Goal: Information Seeking & Learning: Learn about a topic

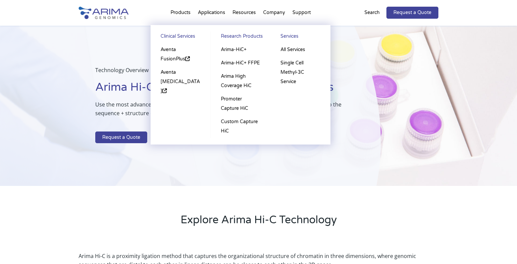
click at [183, 37] on link "Clinical Services" at bounding box center [180, 37] width 47 height 11
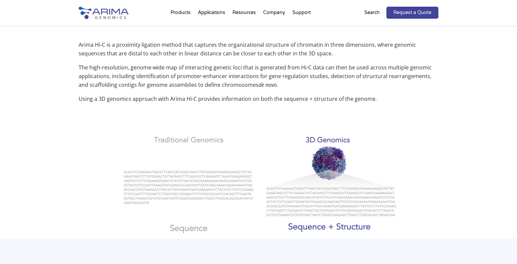
scroll to position [213, 0]
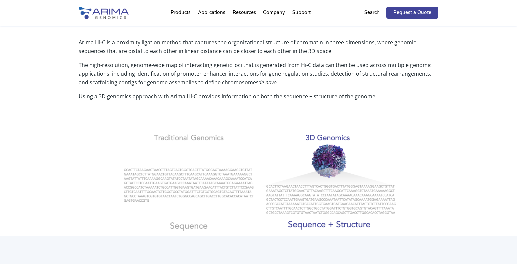
drag, startPoint x: 245, startPoint y: 113, endPoint x: 246, endPoint y: 69, distance: 44.0
click at [245, 112] on h4 at bounding box center [259, 108] width 360 height 14
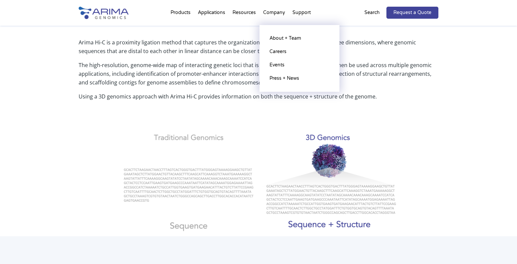
click at [274, 13] on li "Company About + Team Careers Events Press + News" at bounding box center [274, 14] width 29 height 23
click at [279, 39] on link "About + Team" at bounding box center [299, 38] width 67 height 13
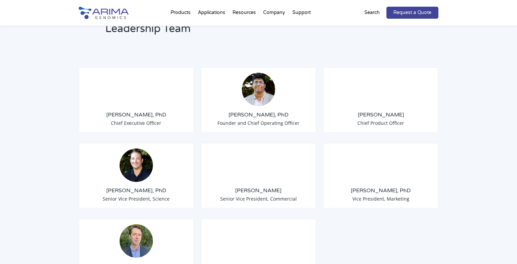
scroll to position [506, 0]
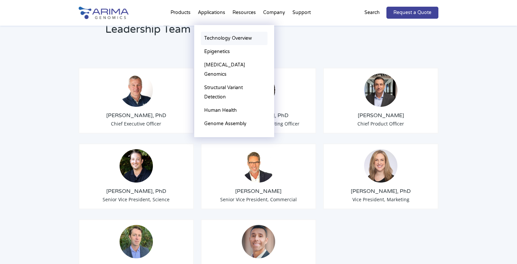
click at [231, 39] on link "Technology Overview" at bounding box center [234, 38] width 67 height 13
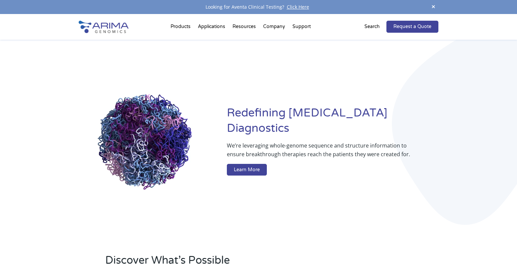
click at [465, 84] on div "Redefining Cancer Diagnostics We’re leveraging whole-genome sequence and struct…" at bounding box center [258, 142] width 517 height 204
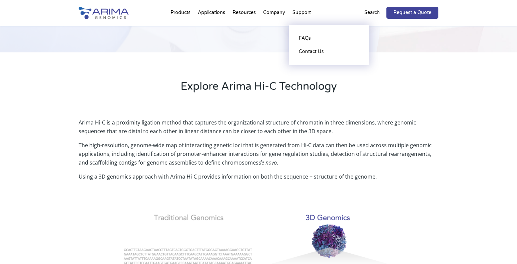
click at [297, 11] on li "Support FAQs Contact Us" at bounding box center [302, 14] width 26 height 23
click at [302, 37] on link "FAQs" at bounding box center [329, 38] width 67 height 13
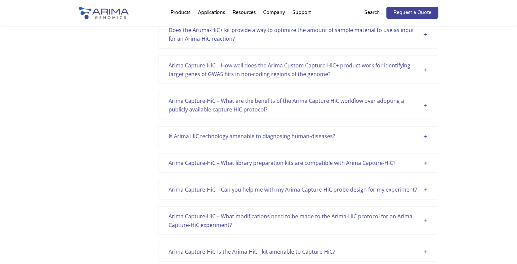
scroll to position [640, 0]
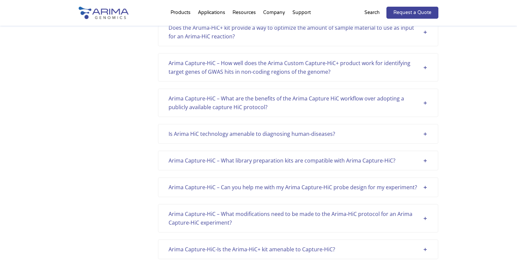
click at [261, 128] on div "Is Arima HiC technology amenable to diagnosing human-diseases? The Arima Techno…" at bounding box center [298, 134] width 281 height 20
click at [258, 136] on div "Is Arima HiC technology amenable to diagnosing human-diseases?" at bounding box center [298, 133] width 259 height 9
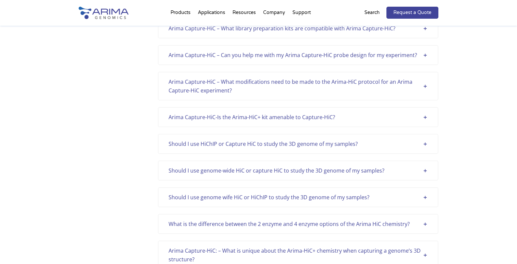
scroll to position [853, 0]
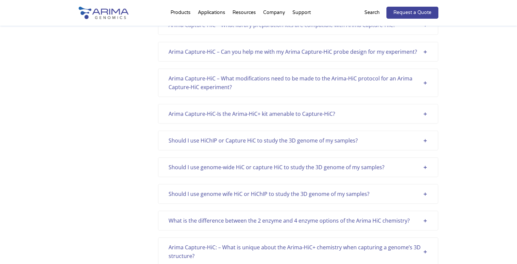
click at [234, 145] on div "Should I use HiChIP or Capture HiC to study the 3D genome of my samples? With t…" at bounding box center [298, 140] width 281 height 20
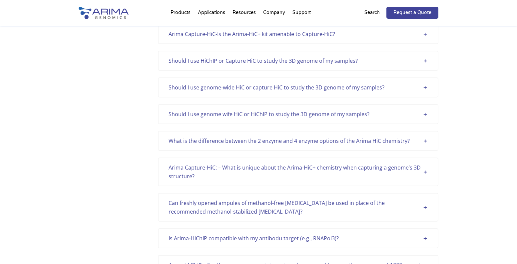
scroll to position [933, 0]
click at [242, 162] on div "Arima Capture-HiC: – What is unique about the Arima-HiC+ chemistry when capturi…" at bounding box center [298, 171] width 281 height 29
click at [242, 165] on div "Arima Capture-HiC: – What is unique about the Arima-HiC+ chemistry when capturi…" at bounding box center [298, 171] width 259 height 17
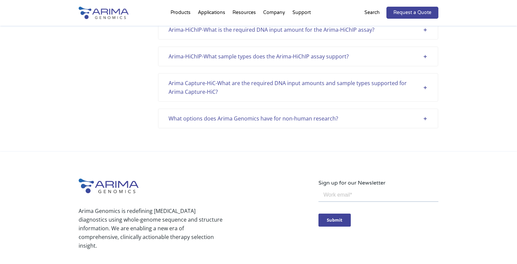
scroll to position [1999, 0]
click at [258, 113] on div "What options does Arima Genomics have for non-human research?" at bounding box center [298, 117] width 259 height 9
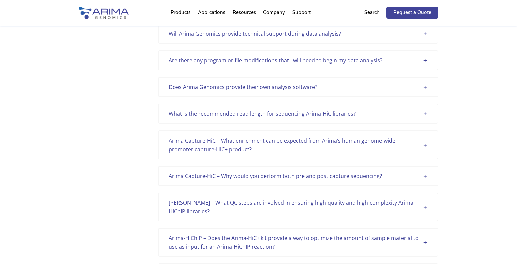
scroll to position [348, 0]
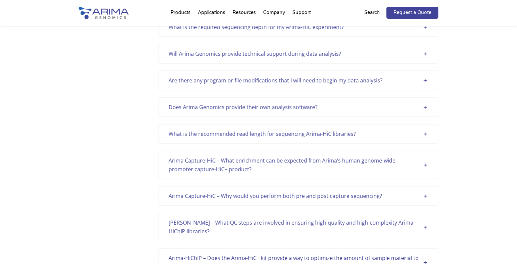
click at [280, 165] on div "Arima Capture-HiC – What enrichment can be expected from Arima’s human genome-w…" at bounding box center [298, 164] width 259 height 17
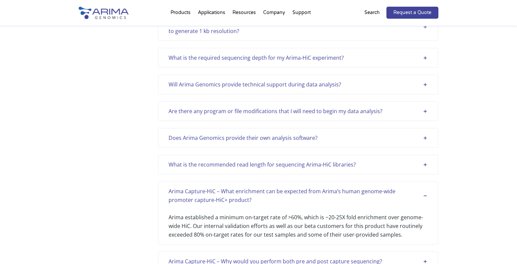
scroll to position [321, 0]
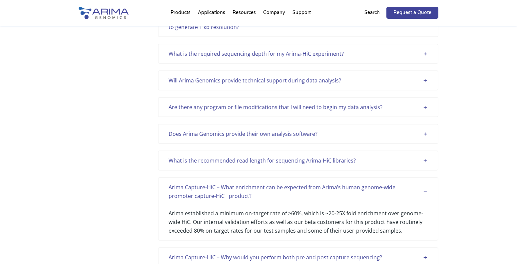
click at [307, 138] on div "Does Arima Genomics provide their own analysis software?" at bounding box center [298, 133] width 259 height 9
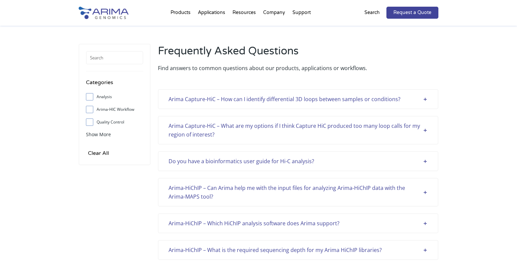
scroll to position [0, 0]
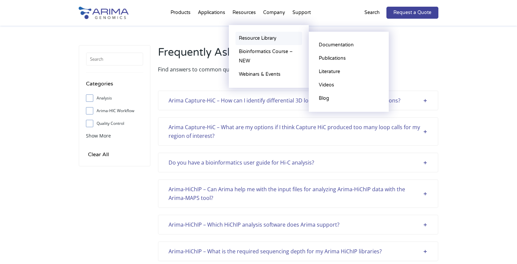
click at [250, 42] on link "Resource Library" at bounding box center [269, 38] width 67 height 13
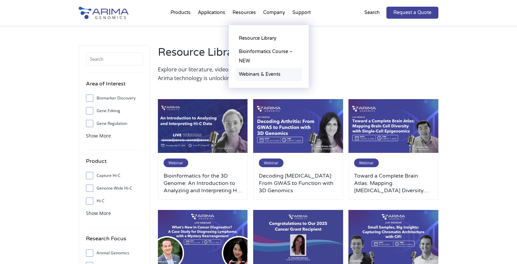
click at [250, 70] on link "Webinars & Events" at bounding box center [269, 74] width 67 height 13
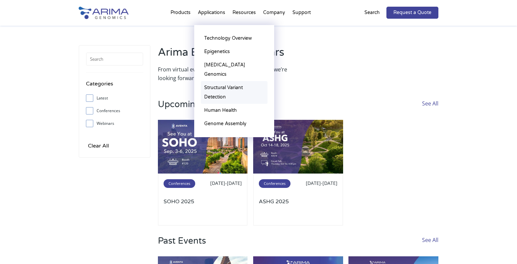
click at [214, 81] on link "Structural Variant Detection" at bounding box center [234, 92] width 67 height 23
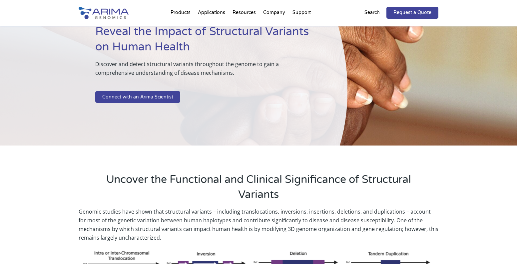
scroll to position [53, 0]
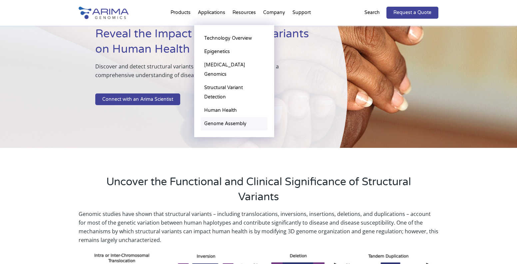
click at [215, 117] on link "Genome Assembly" at bounding box center [234, 123] width 67 height 13
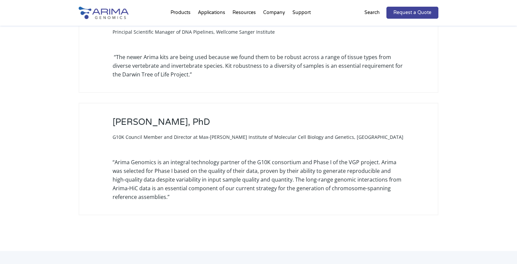
scroll to position [1546, 0]
